Goal: Information Seeking & Learning: Learn about a topic

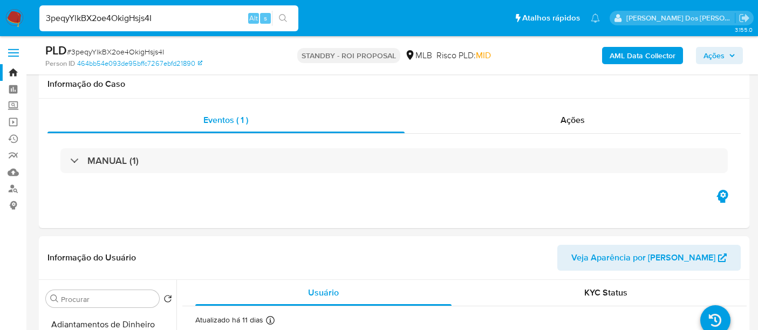
select select "10"
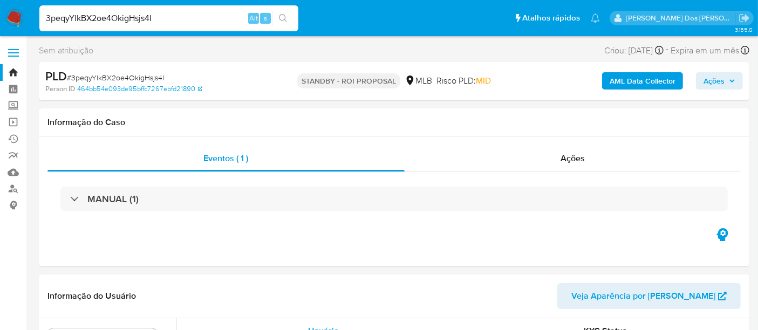
click at [9, 18] on img at bounding box center [14, 18] width 18 height 18
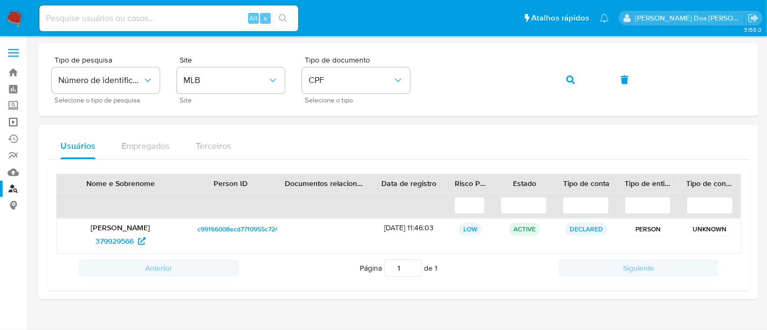
click at [16, 122] on link "Operações em massa" at bounding box center [64, 122] width 128 height 17
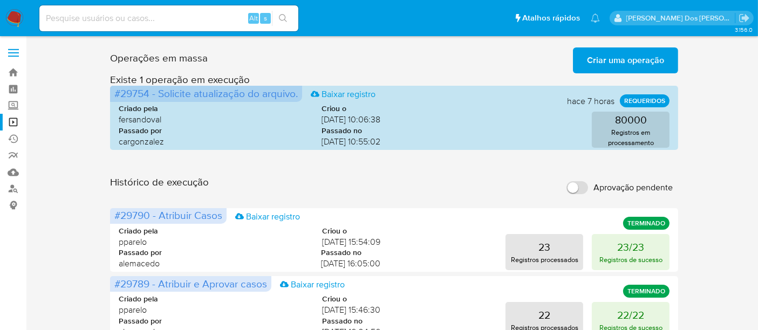
click at [593, 68] on span "Criar uma operação" at bounding box center [625, 61] width 77 height 24
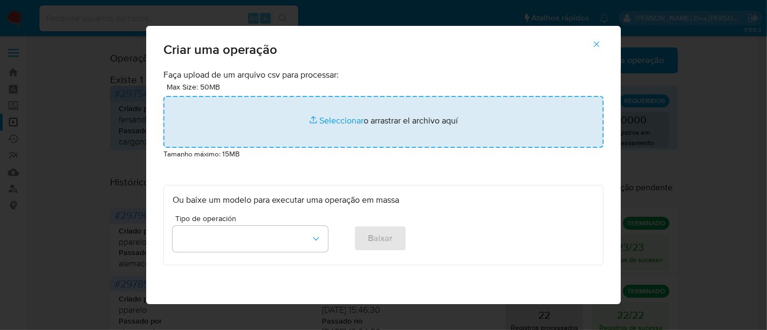
click at [324, 118] on input "file" at bounding box center [383, 122] width 440 height 52
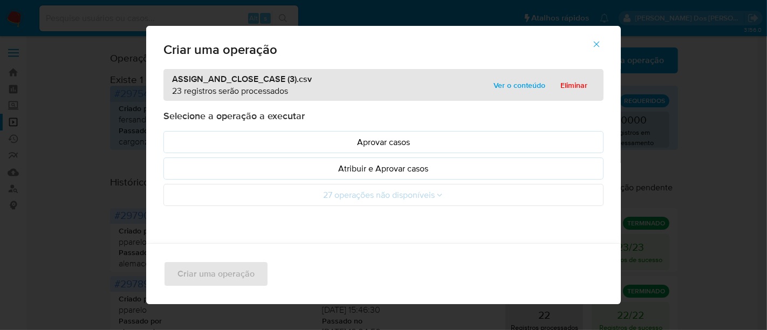
click at [350, 170] on p "Atribuir e Aprovar casos" at bounding box center [384, 168] width 422 height 12
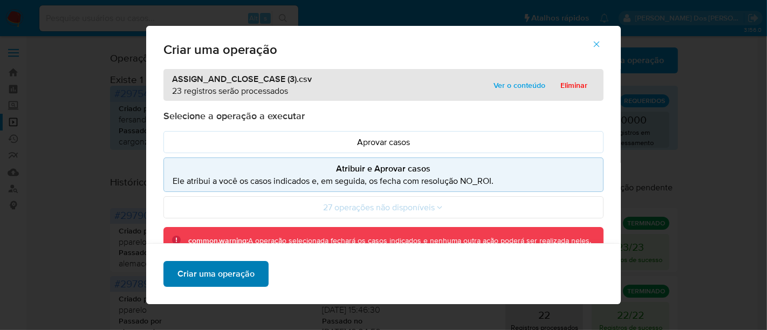
click at [242, 276] on span "Criar uma operação" at bounding box center [215, 274] width 77 height 24
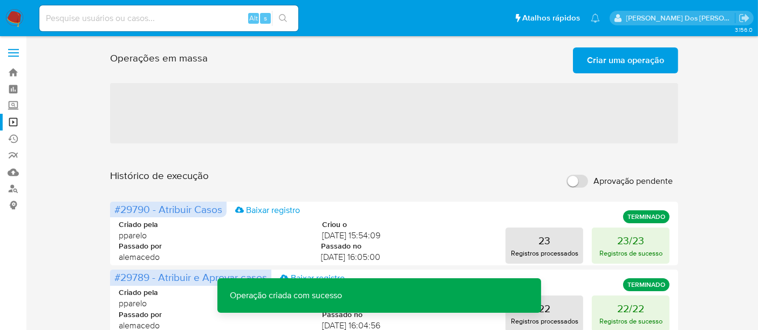
click at [628, 58] on span "Criar uma operação" at bounding box center [625, 61] width 77 height 24
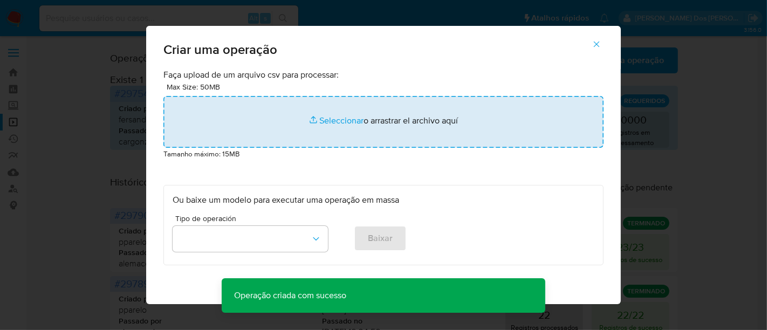
click at [334, 120] on input "file" at bounding box center [383, 122] width 440 height 52
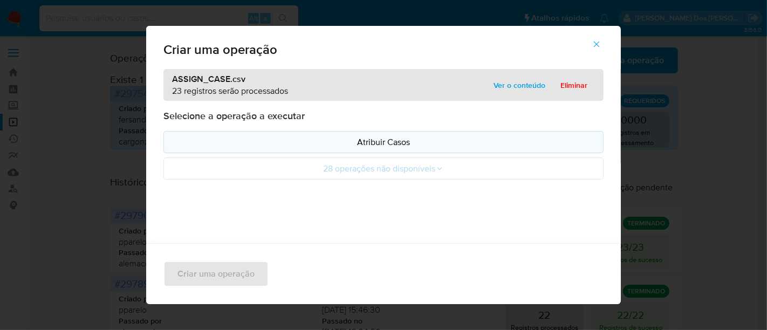
click at [362, 143] on p "Atribuir Casos" at bounding box center [384, 142] width 422 height 12
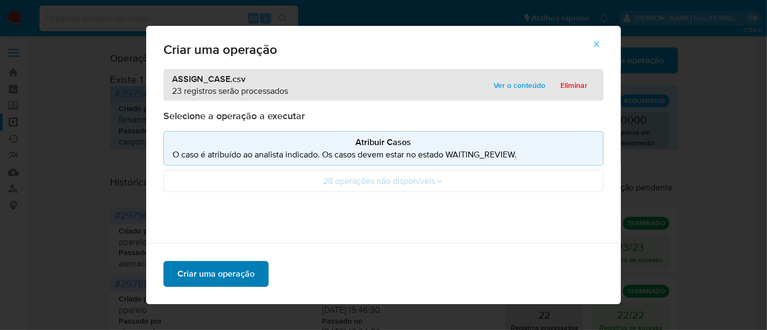
click at [233, 274] on span "Criar uma operação" at bounding box center [215, 274] width 77 height 24
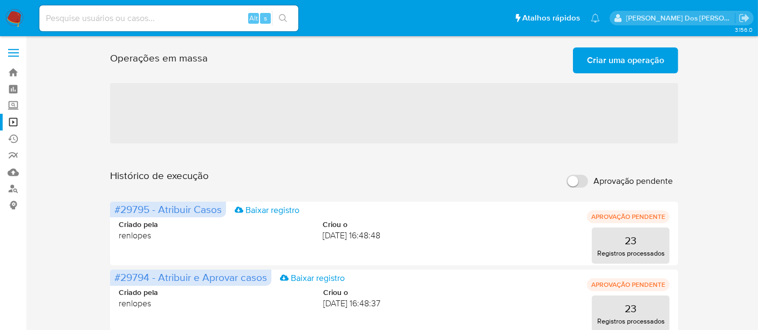
scroll to position [60, 0]
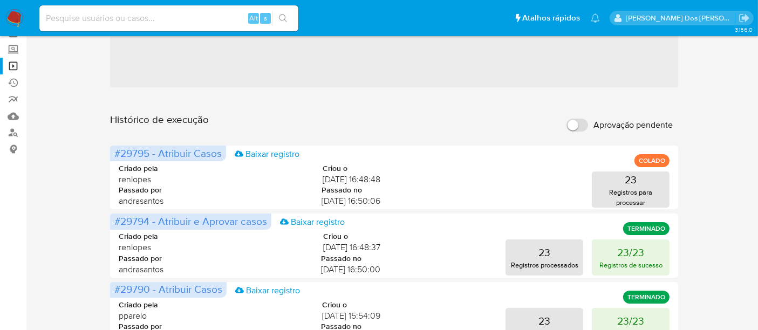
scroll to position [120, 0]
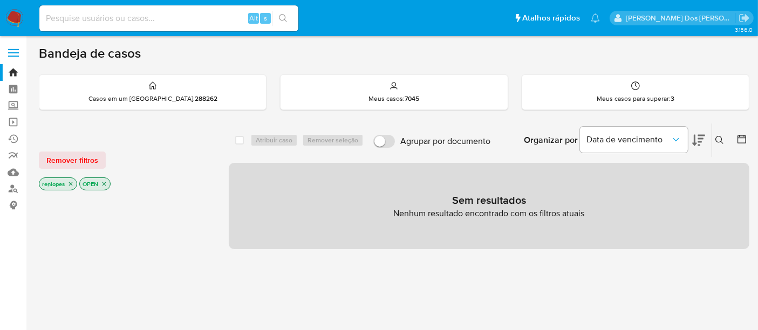
click at [179, 28] on div "Alt s" at bounding box center [168, 18] width 259 height 26
click at [177, 24] on input at bounding box center [168, 18] width 259 height 14
paste input "RZqqT8Y8kcj3xpwgUni9DER0"
type input "RZqqT8Y8kcj3xpwgUni9DER0"
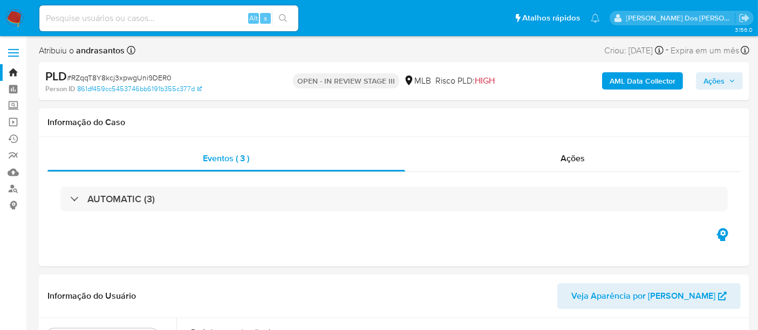
select select "10"
click at [154, 24] on input at bounding box center [168, 18] width 259 height 14
paste input "sBpBr3WnTjBKDLo7aZyQDR7D"
type input "sBpBr3WnTjBKDLo7aZyQDR7D"
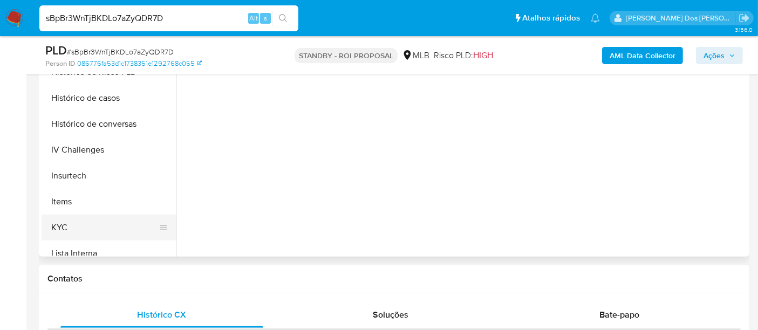
scroll to position [359, 0]
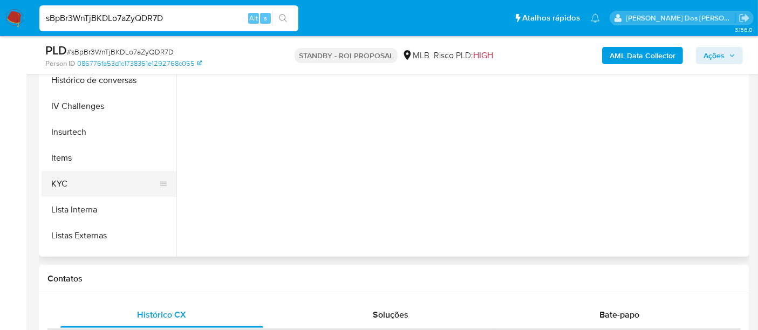
click at [69, 185] on button "KYC" at bounding box center [105, 184] width 126 height 26
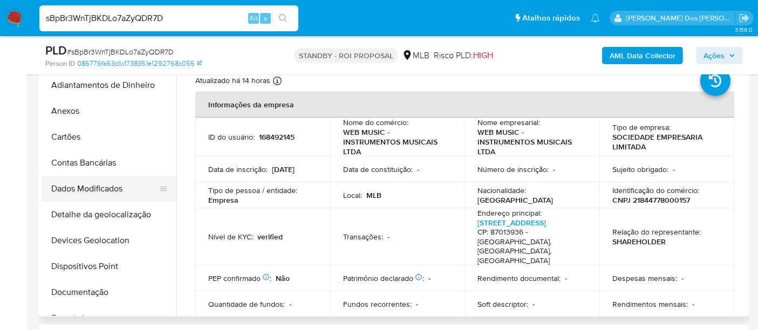
scroll to position [180, 0]
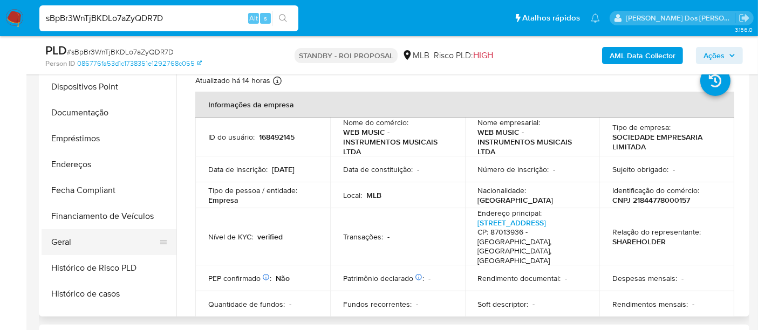
click at [59, 243] on button "Geral" at bounding box center [105, 242] width 126 height 26
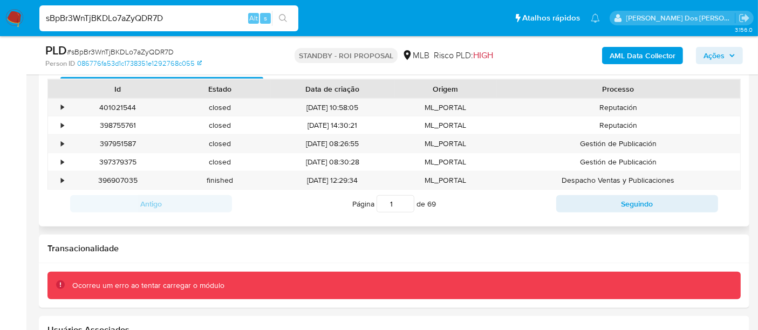
scroll to position [565, 0]
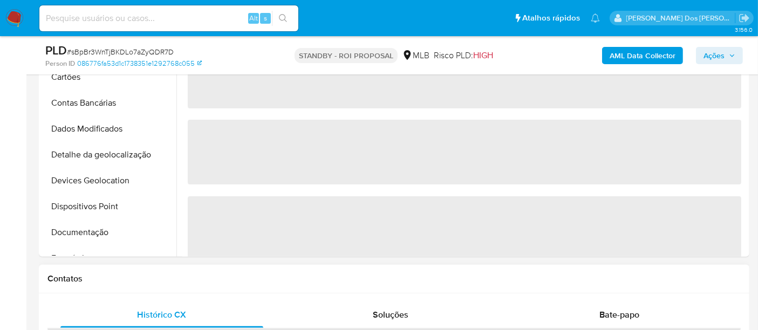
select select "10"
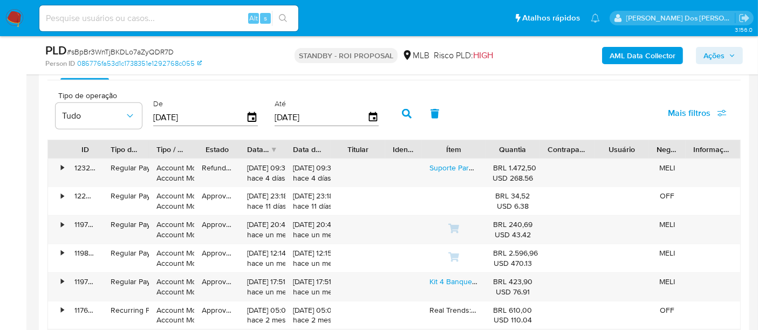
scroll to position [1139, 0]
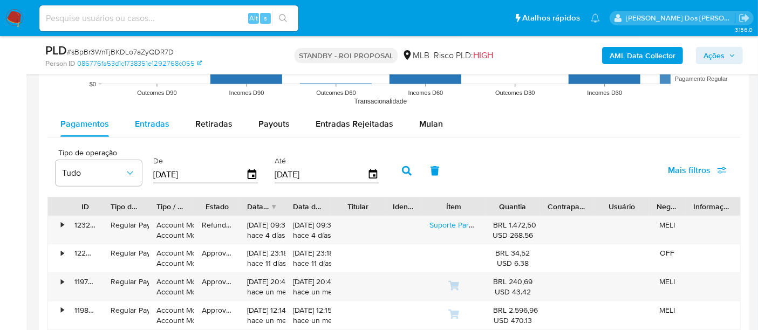
click at [149, 125] on span "Entradas" at bounding box center [152, 124] width 35 height 12
select select "10"
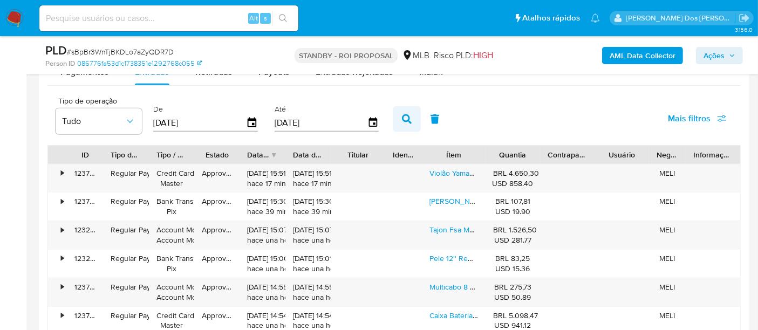
scroll to position [1258, 0]
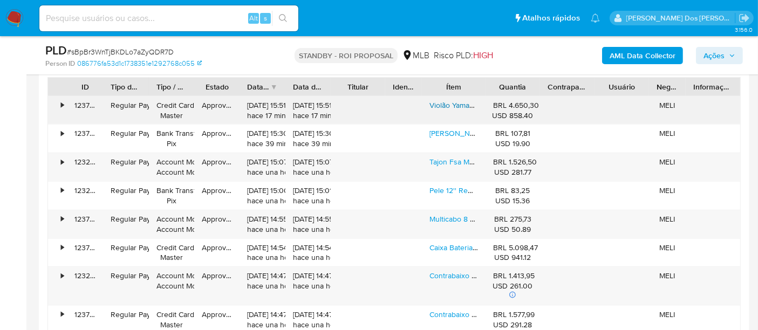
click at [445, 104] on link "Violão Yamaha Ncx-1 Fm Nt Clássico Elétrico" at bounding box center [502, 105] width 147 height 11
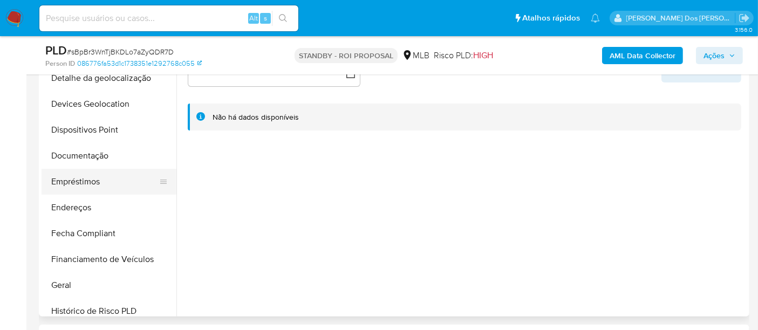
scroll to position [180, 0]
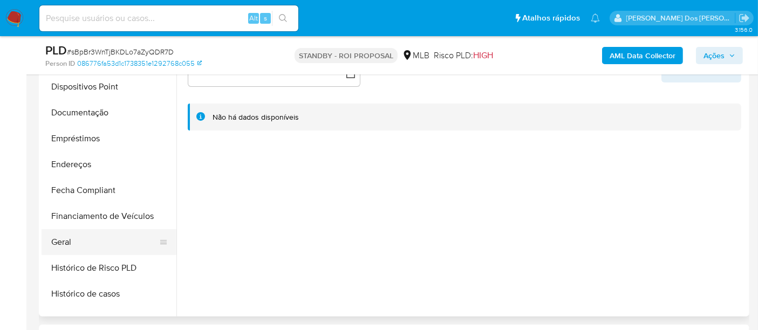
click at [65, 233] on button "Geral" at bounding box center [105, 242] width 126 height 26
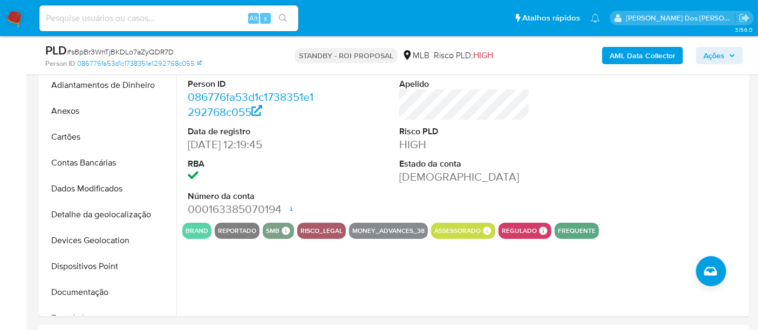
scroll to position [0, 0]
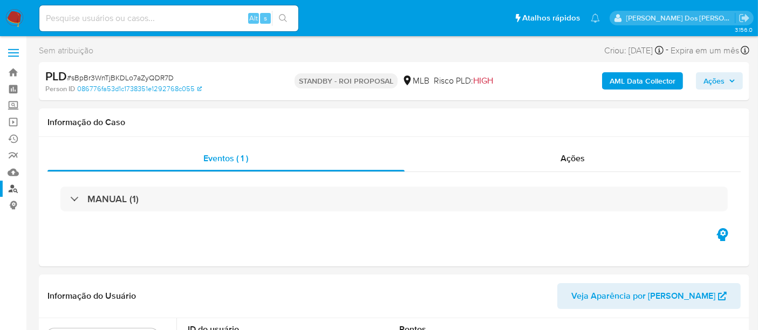
click at [13, 188] on link "Localizador de pessoas" at bounding box center [64, 189] width 128 height 17
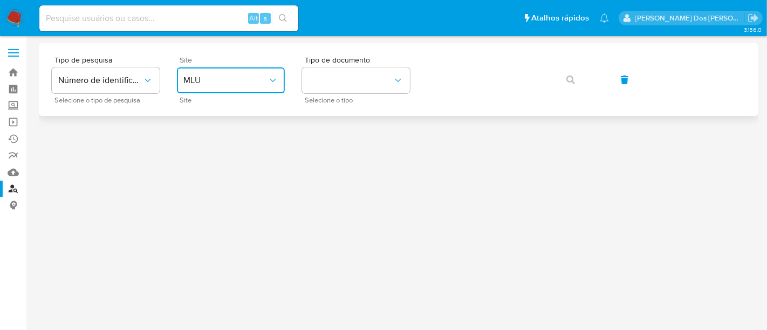
click at [246, 84] on span "MLU" at bounding box center [225, 80] width 84 height 11
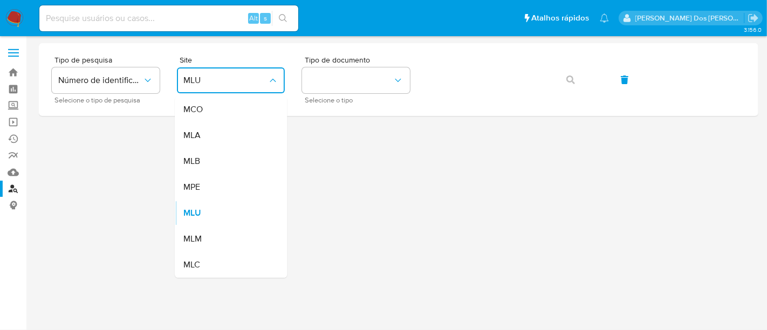
click at [214, 157] on div "MLB" at bounding box center [227, 161] width 88 height 26
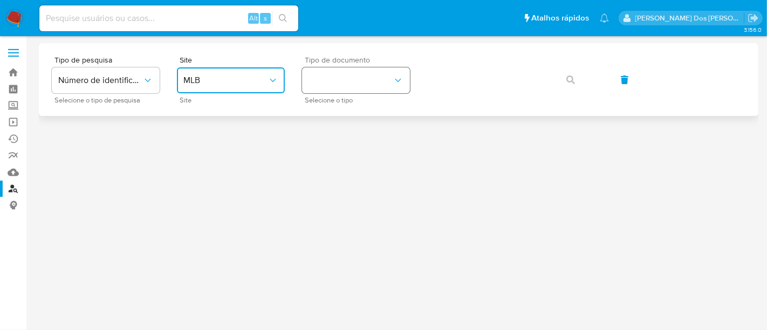
click at [348, 89] on button "identificationType" at bounding box center [356, 80] width 108 height 26
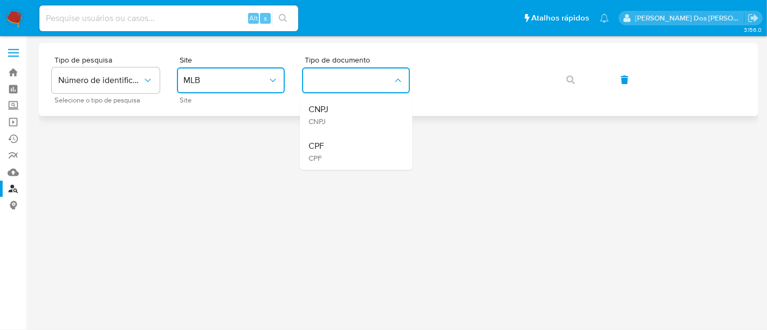
drag, startPoint x: 339, startPoint y: 108, endPoint x: 475, endPoint y: 98, distance: 136.4
click at [339, 108] on div "CNPJ CNPJ" at bounding box center [353, 115] width 88 height 37
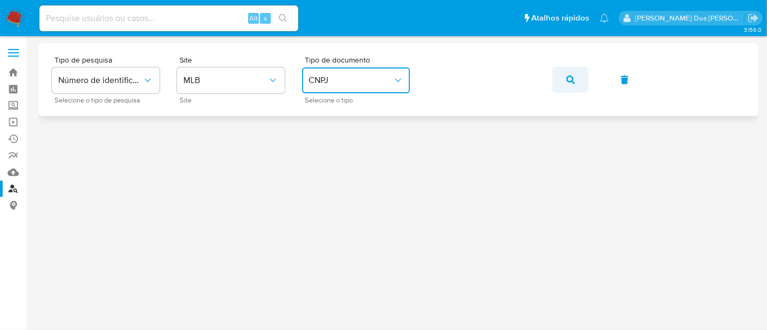
click at [571, 83] on icon "button" at bounding box center [570, 80] width 9 height 9
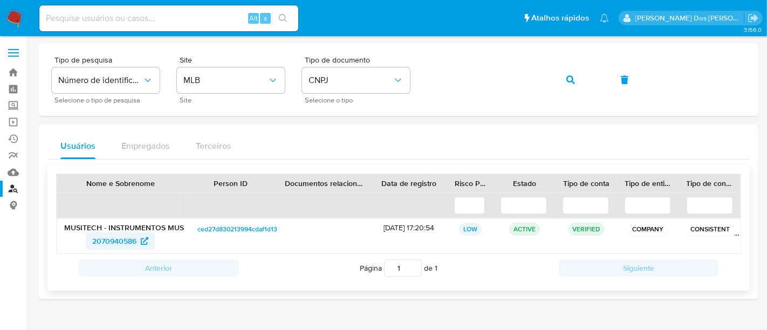
click at [119, 237] on span "2070940586" at bounding box center [114, 240] width 44 height 17
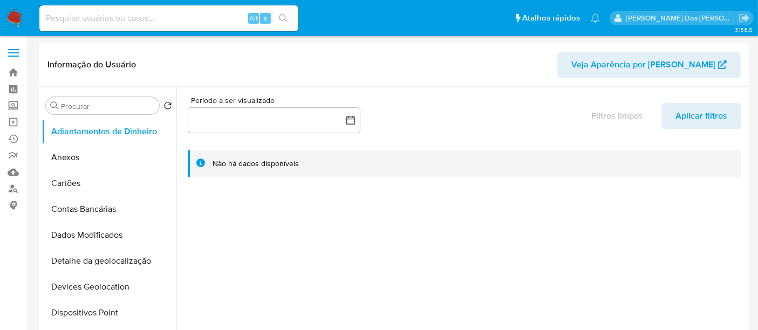
select select "10"
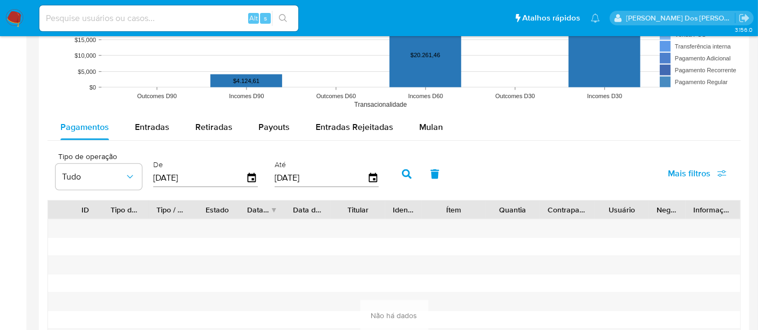
scroll to position [958, 0]
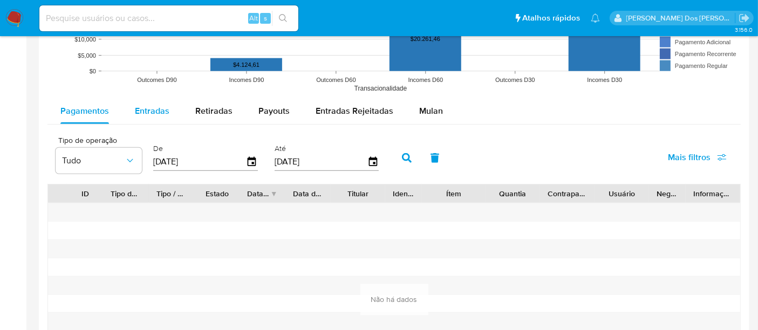
click at [163, 108] on span "Entradas" at bounding box center [152, 111] width 35 height 12
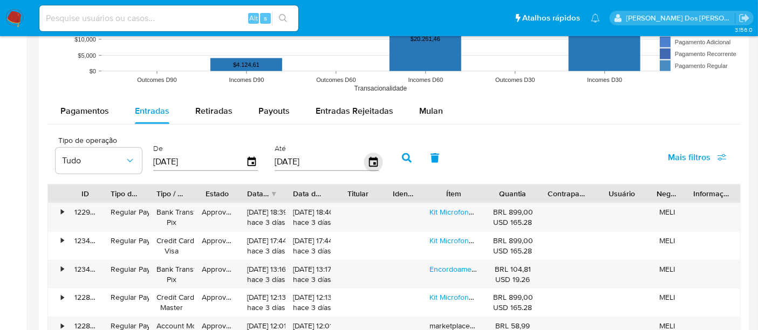
scroll to position [1018, 0]
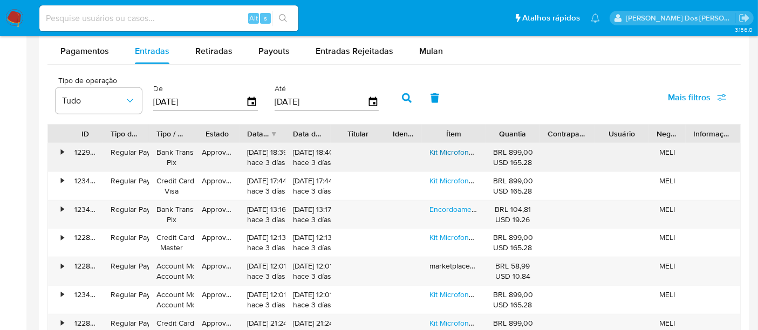
click at [433, 149] on link "Kit Microfone Para Bateria 7 Peças + Maleta Dylan Dd-7 Cor Preto" at bounding box center [544, 152] width 231 height 11
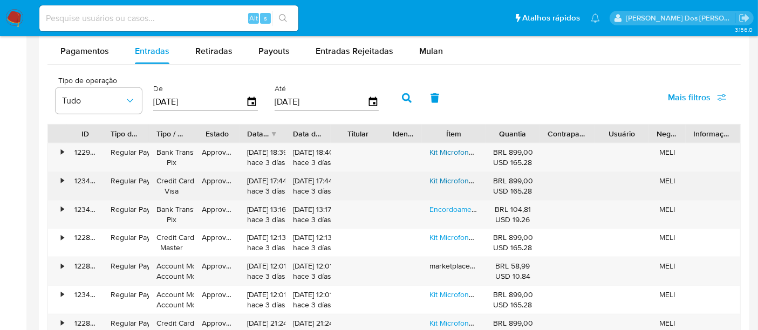
click at [454, 175] on link "Kit Microfone Para Bateria 7 Peças + Maleta Dylan Dd-7 Cor Preto" at bounding box center [544, 180] width 231 height 11
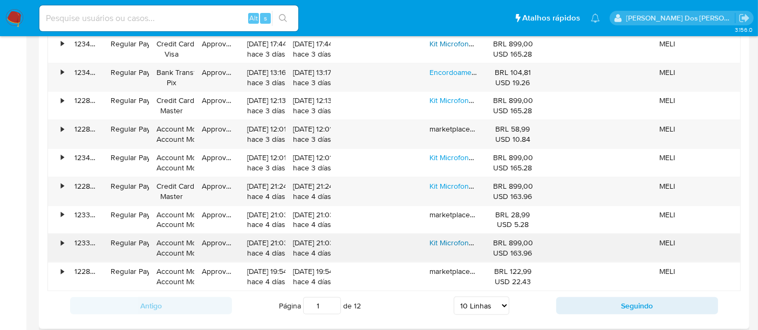
scroll to position [1198, 0]
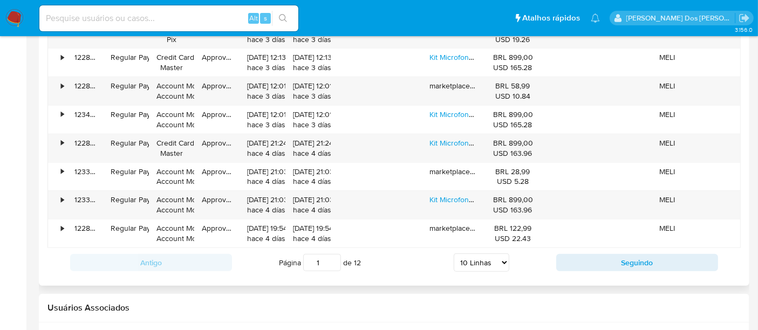
click at [502, 261] on select "5 Linhas 10 Linhas 20 Linhas 25 Linhas 50 Linhas 100 Linhas" at bounding box center [482, 263] width 56 height 18
select select "100"
click at [454, 254] on select "5 Linhas 10 Linhas 20 Linhas 25 Linhas 50 Linhas 100 Linhas" at bounding box center [482, 263] width 56 height 18
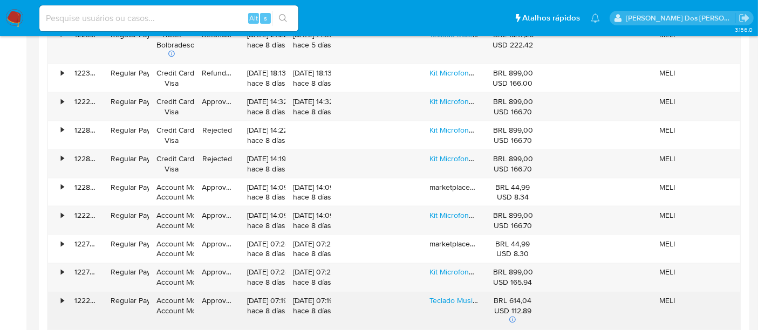
scroll to position [1977, 0]
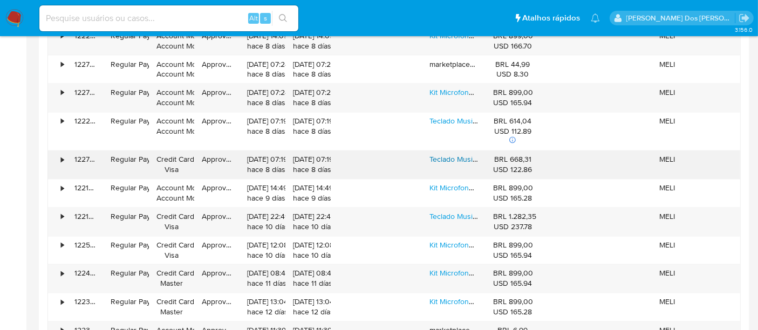
click at [468, 154] on link "Teclado Musical Casio Portable Ct-x700 61 Teclas Preto" at bounding box center [520, 159] width 183 height 11
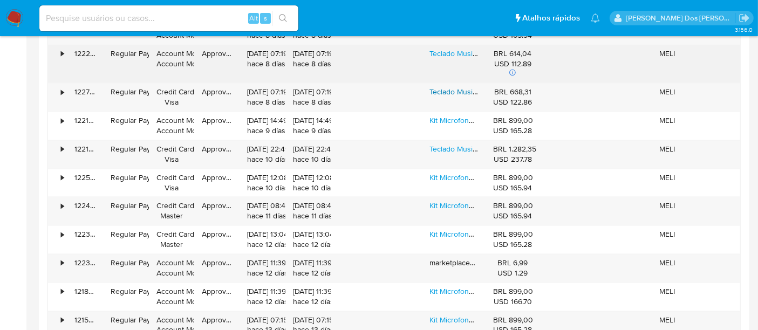
scroll to position [2097, 0]
